Goal: Task Accomplishment & Management: Complete application form

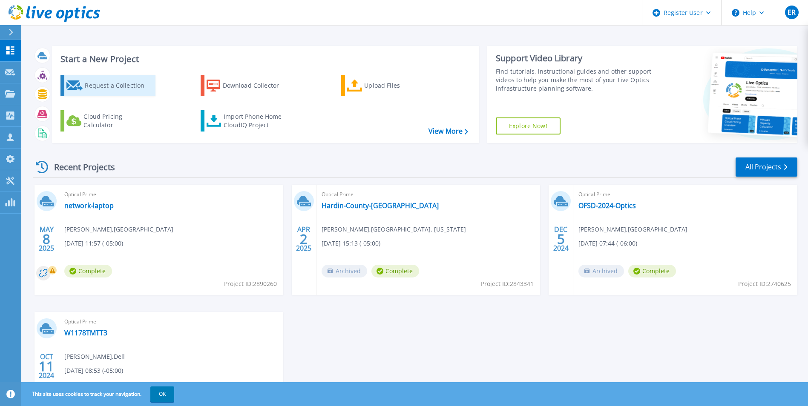
click at [149, 95] on link "Request a Collection" at bounding box center [107, 85] width 95 height 21
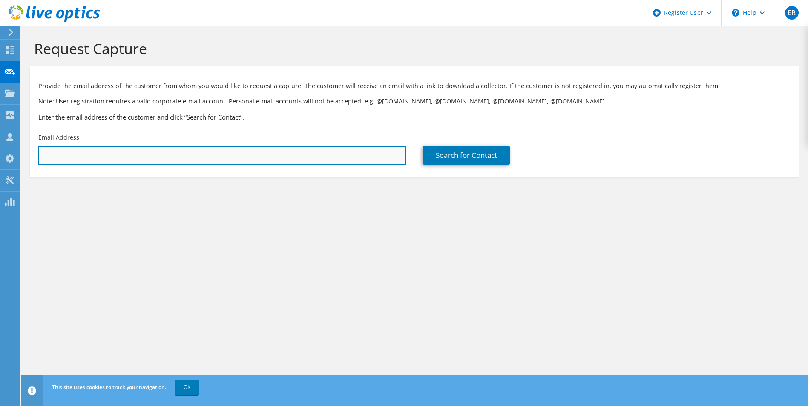
click at [62, 159] on input "text" at bounding box center [222, 155] width 368 height 19
paste input "rl7@hotmail.com"
drag, startPoint x: 96, startPoint y: 160, endPoint x: 6, endPoint y: 154, distance: 90.9
click at [6, 154] on div "ER Dell User Ellie Ralston Ellie.Ralston@dell.com Dell My Profile Log Out \n He…" at bounding box center [404, 203] width 808 height 406
type input "r"
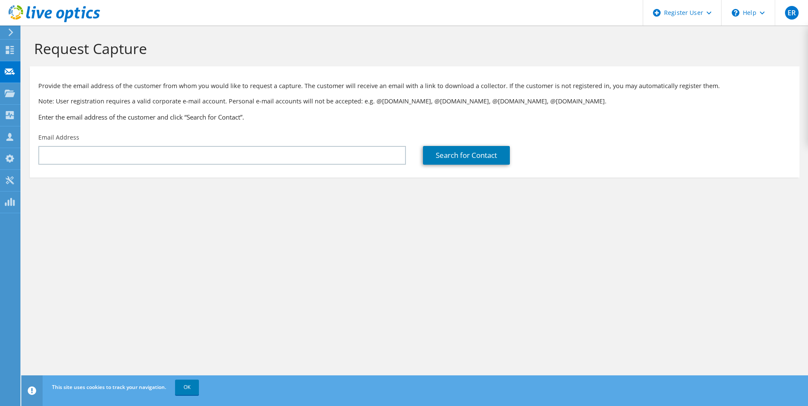
click at [103, 210] on section "Request Capture Provide the email address of the customer from whom you would l…" at bounding box center [414, 123] width 787 height 195
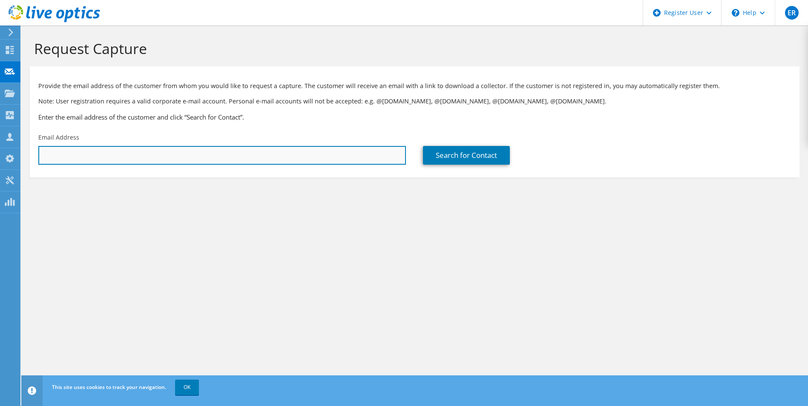
click at [275, 160] on input "text" at bounding box center [222, 155] width 368 height 19
click at [132, 159] on input "text" at bounding box center [222, 155] width 368 height 19
drag, startPoint x: 132, startPoint y: 159, endPoint x: 69, endPoint y: 158, distance: 62.6
click at [86, 157] on input "text" at bounding box center [222, 155] width 368 height 19
paste input "ron@bdtny.com"
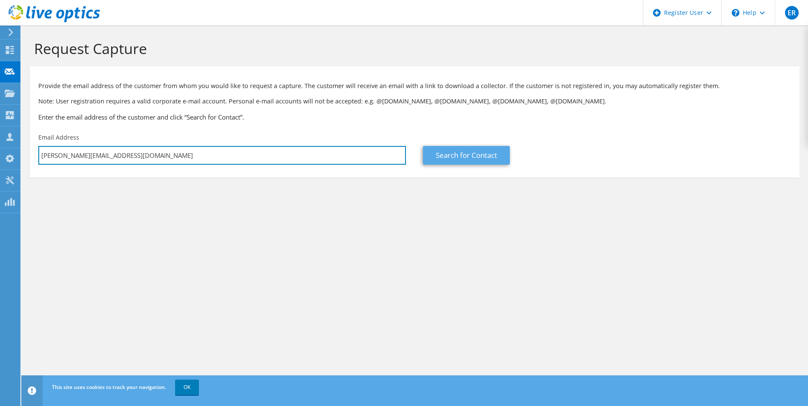
type input "ron@bdtny.com"
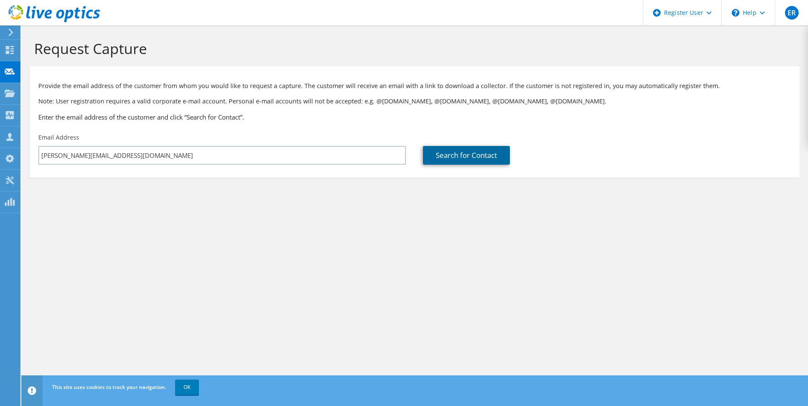
click at [439, 158] on link "Search for Contact" at bounding box center [466, 155] width 87 height 19
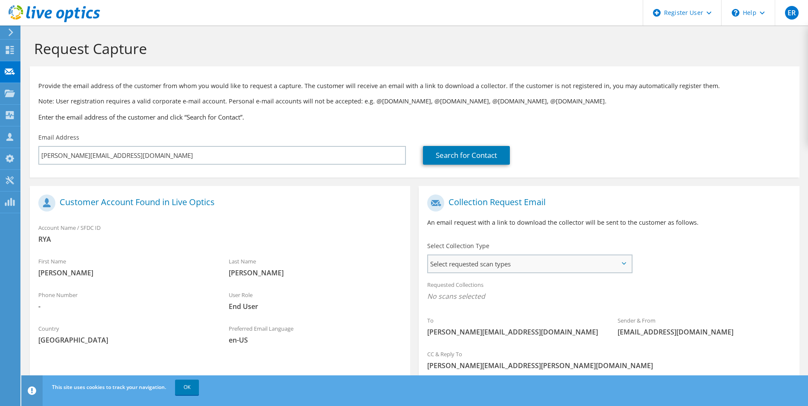
click at [490, 268] on span "Select requested scan types" at bounding box center [529, 264] width 203 height 17
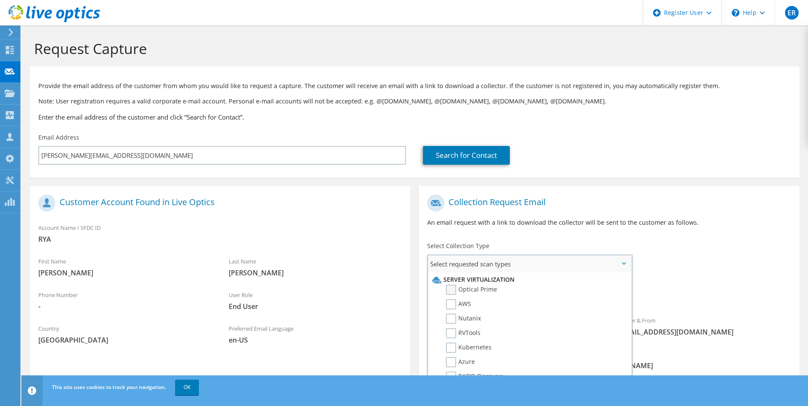
click at [486, 288] on label "Optical Prime" at bounding box center [471, 290] width 51 height 10
click at [0, 0] on input "Optical Prime" at bounding box center [0, 0] width 0 height 0
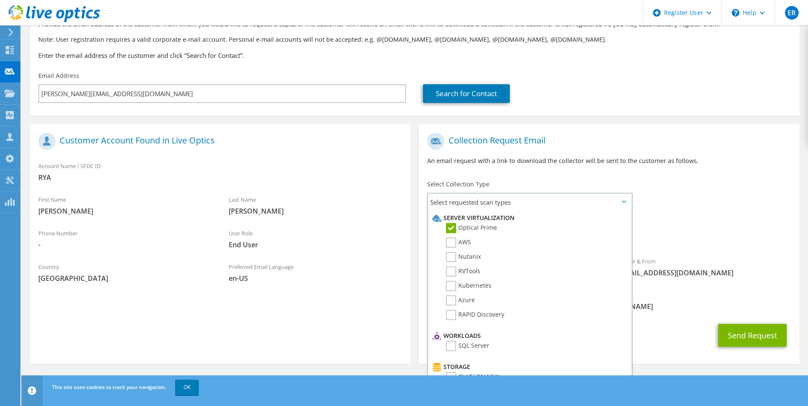
scroll to position [62, 0]
click at [737, 330] on button "Send Request" at bounding box center [752, 335] width 69 height 23
